Goal: Transaction & Acquisition: Purchase product/service

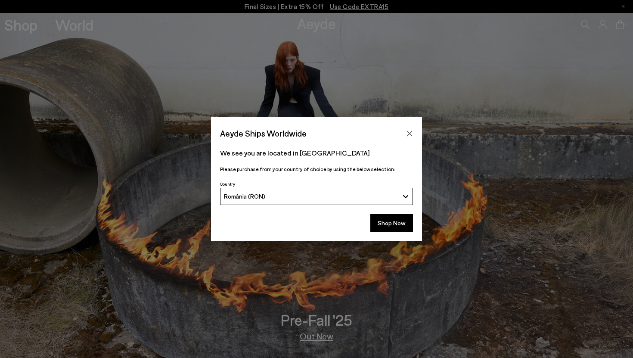
click at [404, 193] on button "România (RON)" at bounding box center [316, 196] width 193 height 17
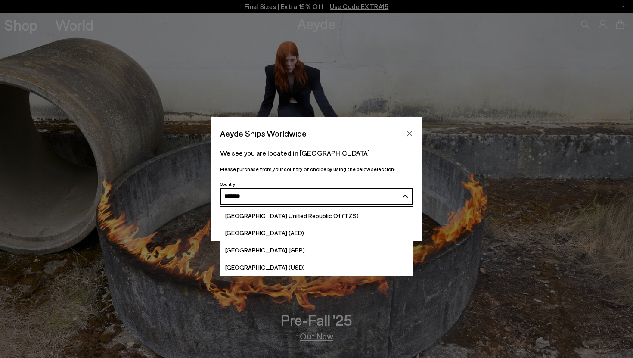
click at [220, 188] on button "România (RON) ******" at bounding box center [316, 196] width 193 height 17
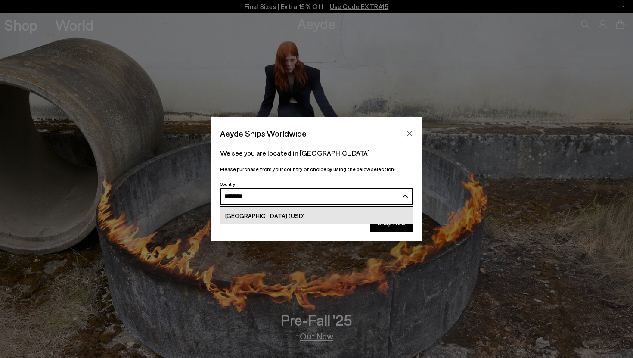
type input "********"
click at [269, 217] on span "[GEOGRAPHIC_DATA] (USD)" at bounding box center [265, 215] width 80 height 7
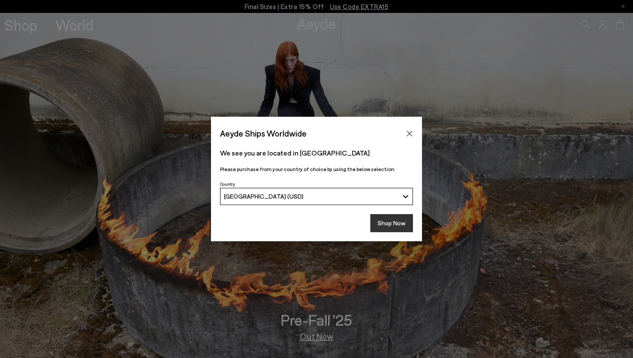
click at [381, 221] on button "Shop Now" at bounding box center [392, 223] width 43 height 18
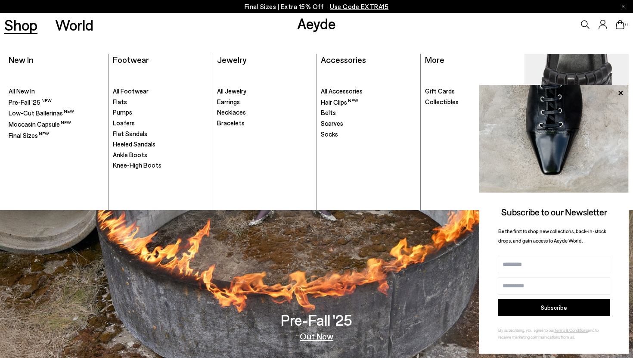
click at [12, 29] on link "Shop" at bounding box center [20, 24] width 33 height 15
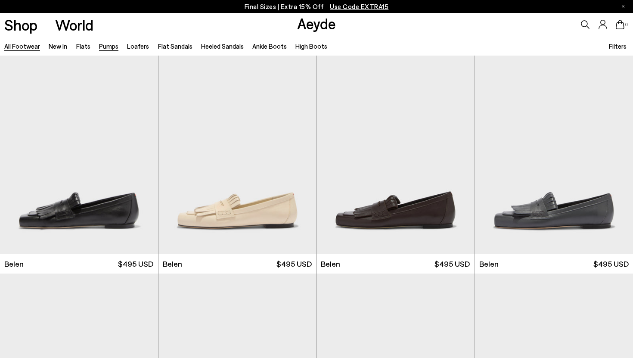
click at [107, 47] on link "Pumps" at bounding box center [108, 46] width 19 height 8
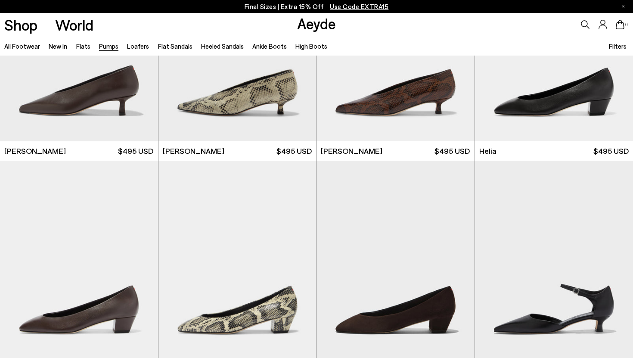
scroll to position [459, 0]
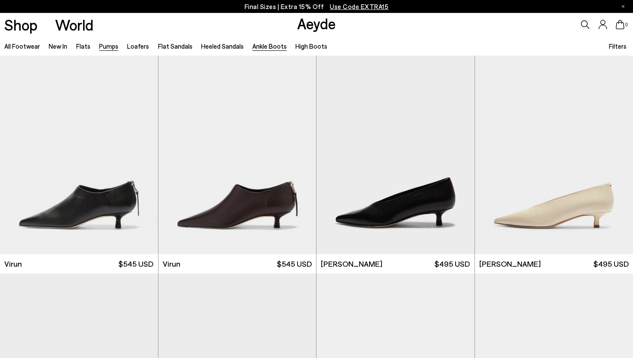
click at [260, 47] on link "Ankle Boots" at bounding box center [269, 46] width 34 height 8
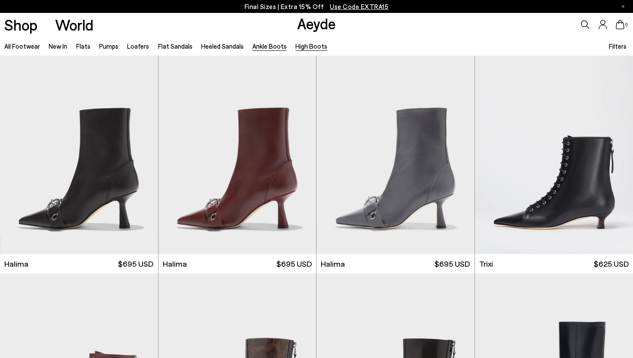
click at [304, 47] on link "High Boots" at bounding box center [312, 46] width 32 height 8
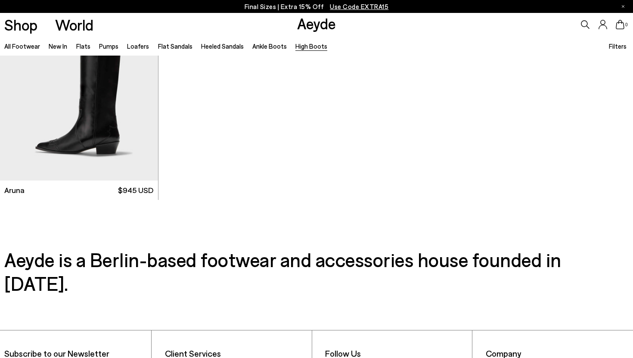
scroll to position [507, 0]
